Goal: Information Seeking & Learning: Learn about a topic

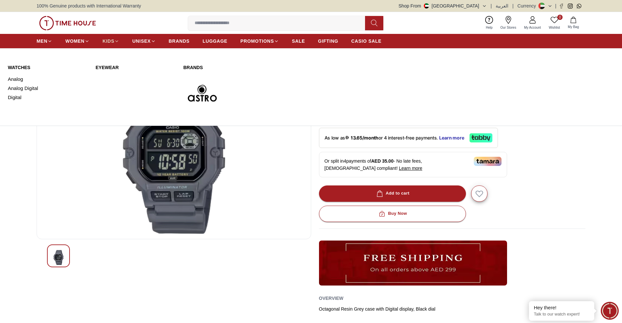
click at [117, 40] on icon at bounding box center [116, 41] width 5 height 5
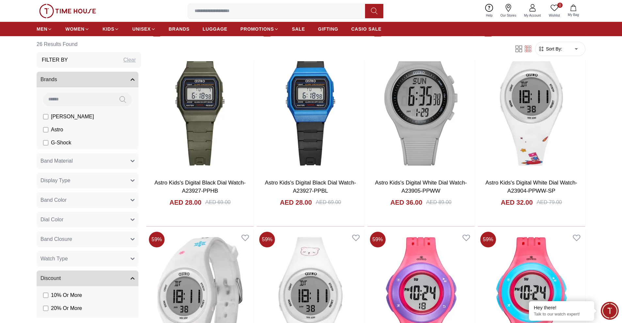
scroll to position [277, 0]
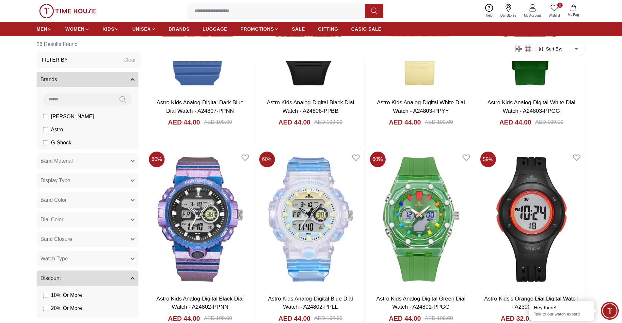
scroll to position [951, 0]
